Goal: Transaction & Acquisition: Purchase product/service

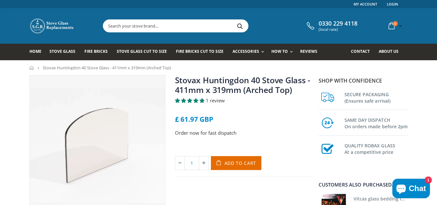
click at [336, 134] on div "SAME DAY DISPATCH On orders made before 2pm" at bounding box center [362, 123] width 89 height 26
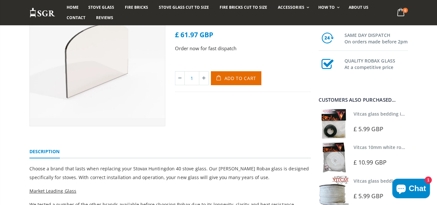
scroll to position [88, 0]
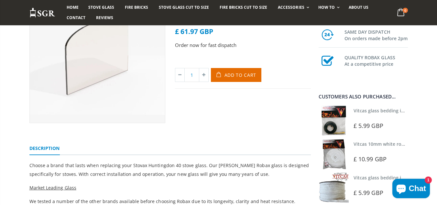
click at [416, 187] on span "Chat" at bounding box center [417, 188] width 17 height 10
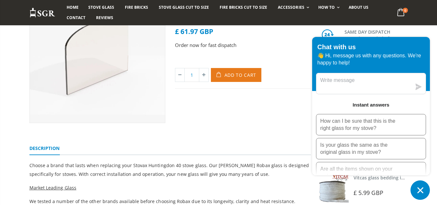
click at [233, 73] on span "Add to Cart" at bounding box center [240, 75] width 32 height 6
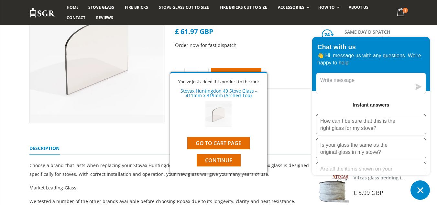
click at [218, 141] on ul "Description" at bounding box center [169, 146] width 281 height 17
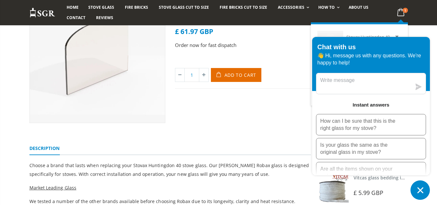
click at [402, 11] on icon at bounding box center [400, 12] width 13 height 12
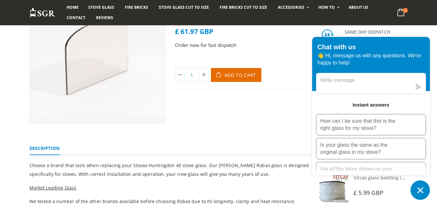
click at [420, 188] on icon "Chat window" at bounding box center [420, 190] width 10 height 10
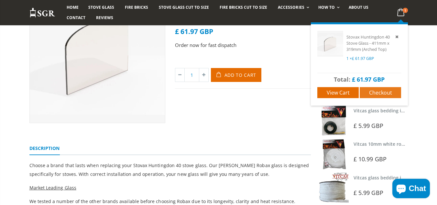
click at [376, 92] on span "Checkout" at bounding box center [380, 92] width 23 height 7
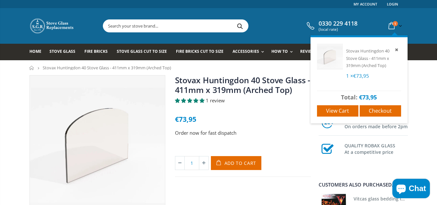
click at [391, 25] on icon at bounding box center [391, 26] width 11 height 12
click at [376, 109] on span "Checkout" at bounding box center [379, 110] width 23 height 7
